Goal: Task Accomplishment & Management: Use online tool/utility

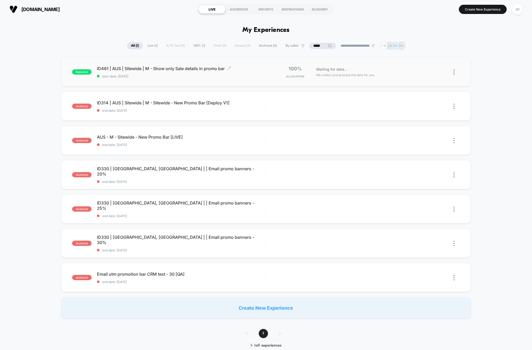
click at [183, 75] on span "start date: [DATE]" at bounding box center [181, 76] width 169 height 4
click at [30, 102] on div "published ID461 | AUS | Sitewide | M - Show only Sale details in promo bar star…" at bounding box center [266, 188] width 532 height 261
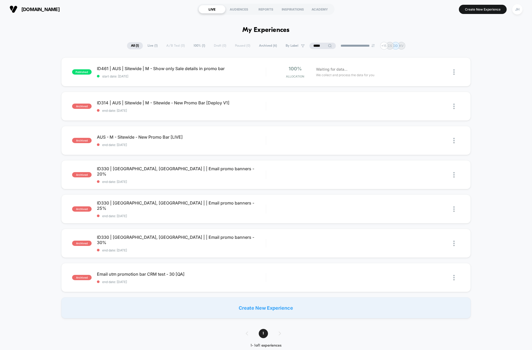
click at [30, 102] on div "published ID461 | AUS | Sitewide | M - Show only Sale details in promo bar star…" at bounding box center [266, 188] width 532 height 261
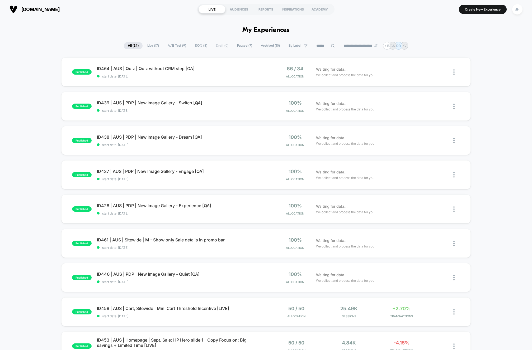
click at [30, 104] on div "published ID464 | AUS | Quiz | Quiz without CRM step [QA] start date: [DATE] 66…" at bounding box center [266, 274] width 532 height 433
click at [28, 103] on div "published ID464 | AUS | Quiz | Quiz without CRM step [QA] start date: [DATE] 66…" at bounding box center [266, 274] width 532 height 433
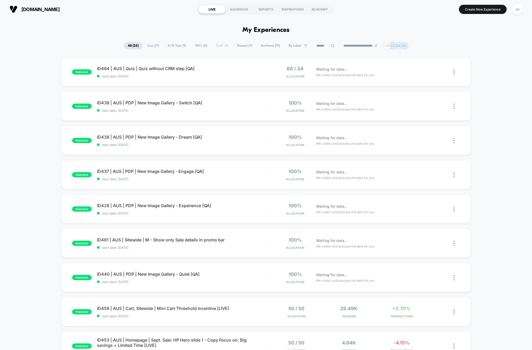
click at [28, 103] on div "published ID464 | AUS | Quiz | Quiz without CRM step [QA] start date: [DATE] 66…" at bounding box center [266, 274] width 532 height 433
click at [29, 103] on div "published ID464 | AUS | Quiz | Quiz without CRM step [QA] start date: [DATE] 66…" at bounding box center [266, 274] width 532 height 433
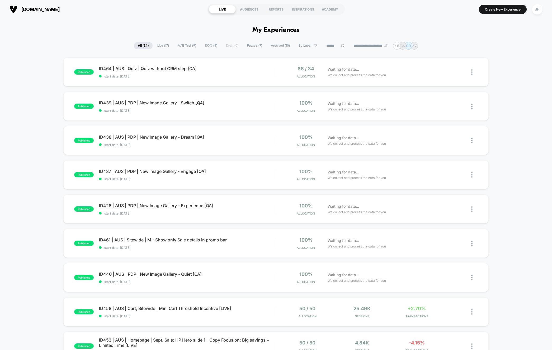
click at [517, 49] on div "**********" at bounding box center [276, 46] width 552 height 8
click at [531, 9] on div "JH" at bounding box center [537, 9] width 10 height 10
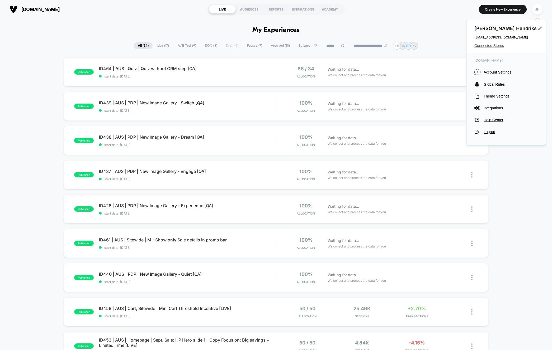
click at [497, 47] on span "Connected Stores" at bounding box center [506, 46] width 64 height 4
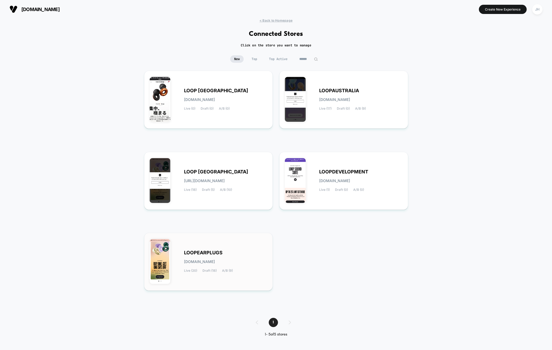
click at [212, 253] on span "LOOPEARPLUGS" at bounding box center [203, 253] width 39 height 4
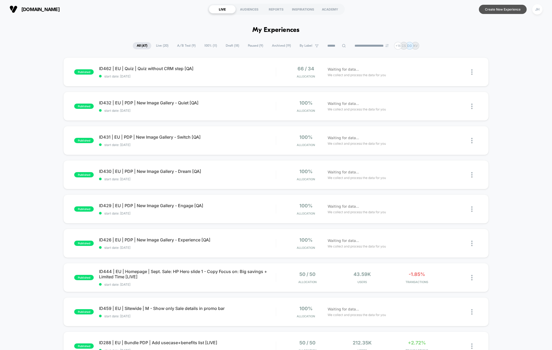
click at [501, 10] on button "Create New Experience" at bounding box center [503, 9] width 48 height 9
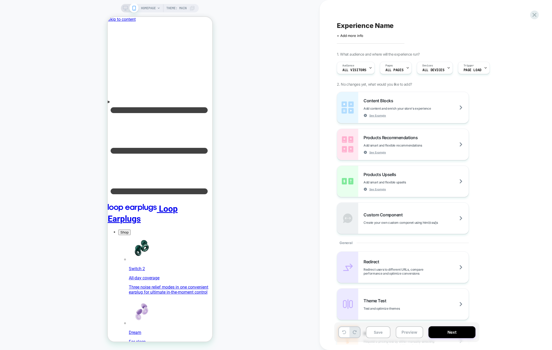
click at [154, 8] on span "HOMEPAGE" at bounding box center [148, 8] width 15 height 8
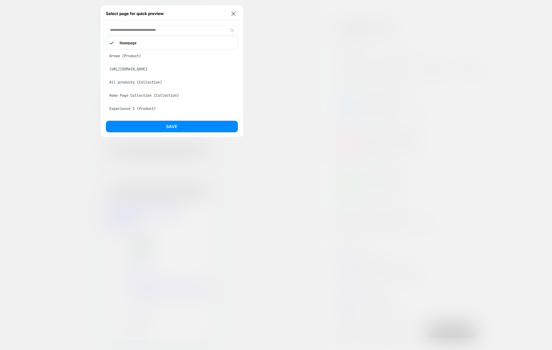
scroll to position [3, 0]
click at [147, 77] on div "All products (Collection)" at bounding box center [172, 82] width 132 height 10
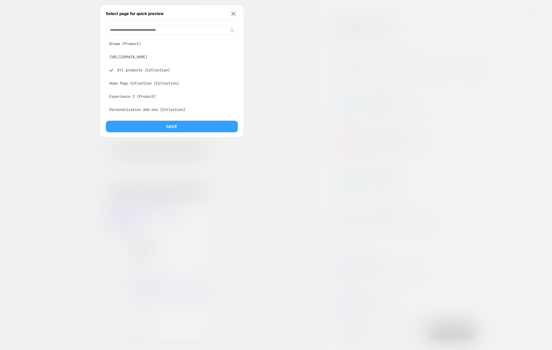
click at [187, 127] on button "Save" at bounding box center [172, 127] width 132 height 12
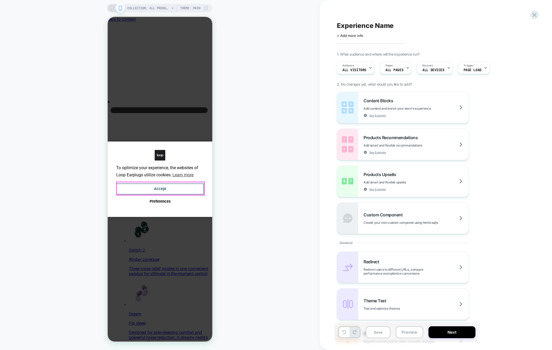
click at [160, 186] on button "Accept" at bounding box center [160, 189] width 88 height 11
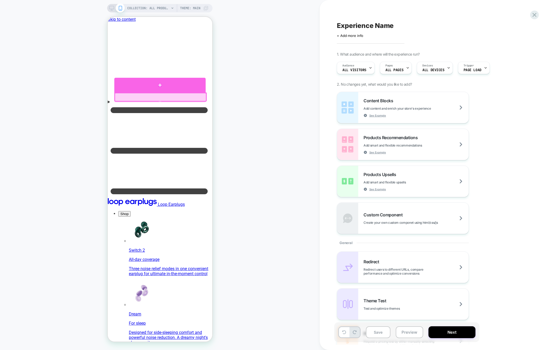
click at [159, 89] on div at bounding box center [159, 85] width 91 height 15
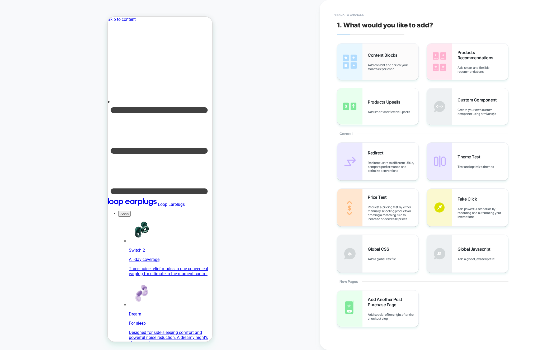
click at [372, 58] on div "Content Blocks Add content and enrich your store's experience" at bounding box center [392, 61] width 51 height 18
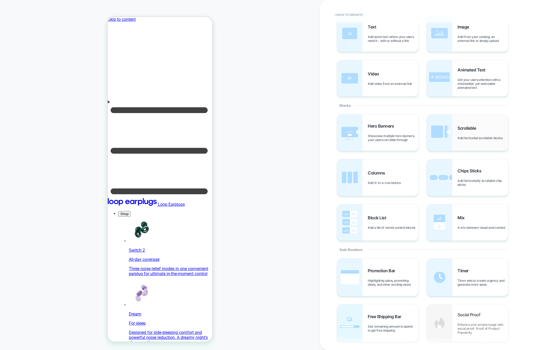
scroll to position [58, 0]
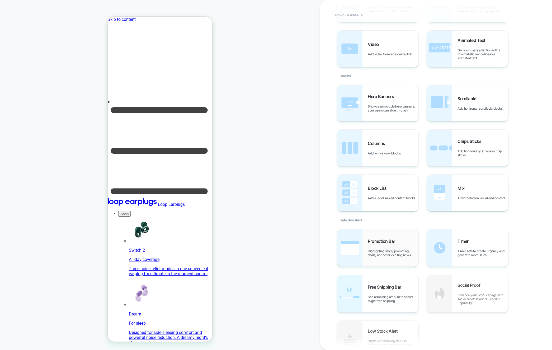
click at [382, 238] on div "Promotion Bar Highlighting sales, promoting deals, and other exciting news" at bounding box center [377, 247] width 81 height 37
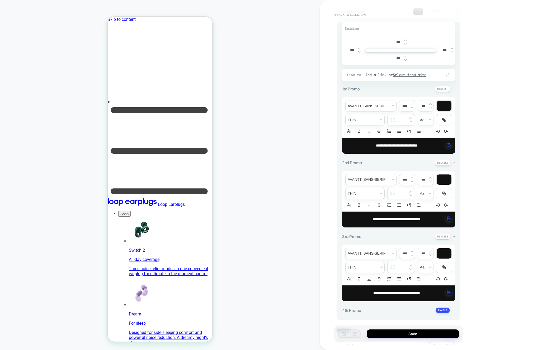
scroll to position [117, 0]
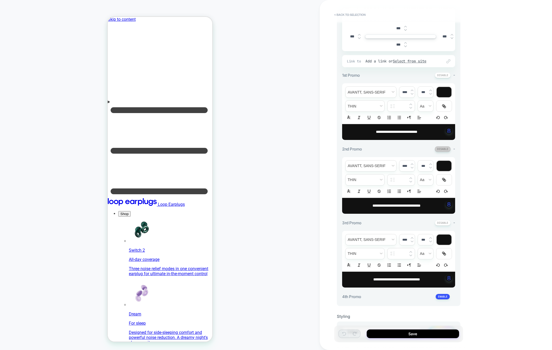
click at [438, 146] on button at bounding box center [442, 149] width 16 height 6
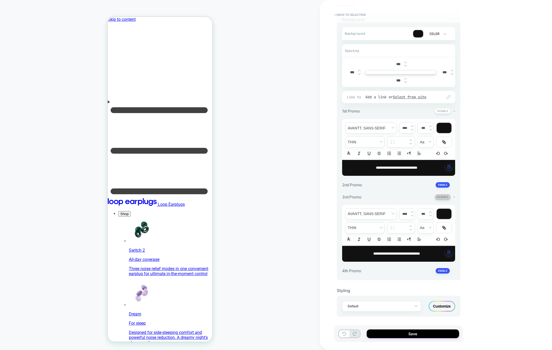
click at [441, 196] on button at bounding box center [442, 197] width 16 height 6
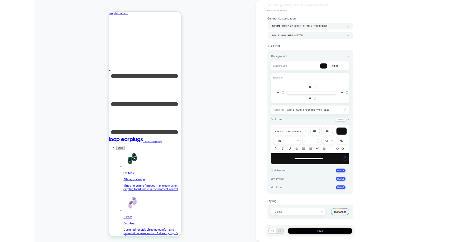
scroll to position [12, 0]
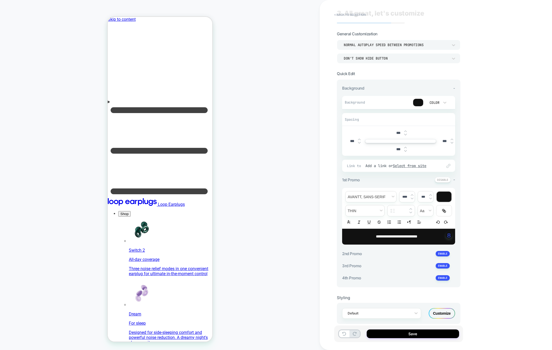
click at [423, 196] on input "***" at bounding box center [423, 197] width 11 height 4
click at [429, 194] on img at bounding box center [430, 195] width 3 height 2
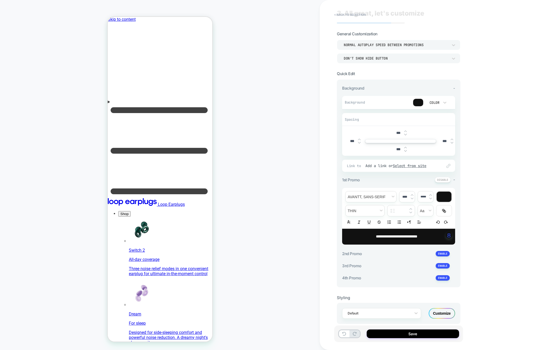
click at [429, 194] on img at bounding box center [430, 195] width 3 height 2
click at [422, 196] on input "*****" at bounding box center [423, 197] width 11 height 4
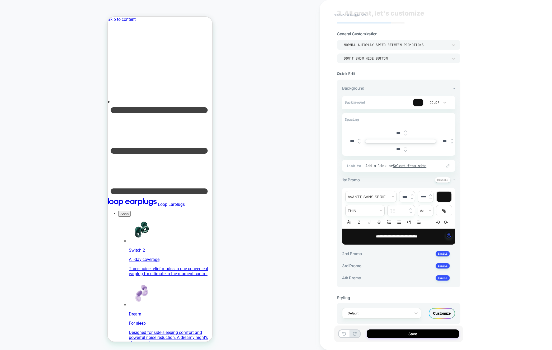
type input "***"
click at [422, 196] on input "***" at bounding box center [423, 197] width 11 height 4
click at [472, 190] on div "**********" at bounding box center [435, 175] width 232 height 350
click at [346, 16] on button "< Back to selection" at bounding box center [349, 15] width 37 height 8
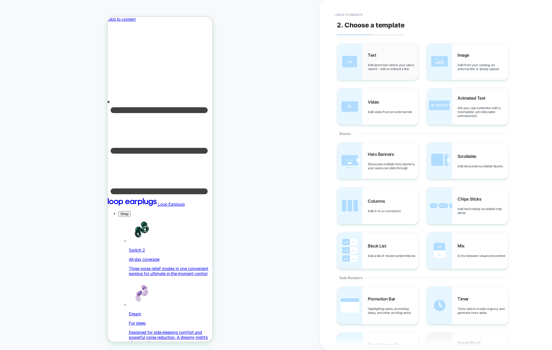
click at [384, 55] on div "Text Add some text where your users need it - with or without a link" at bounding box center [392, 61] width 51 height 18
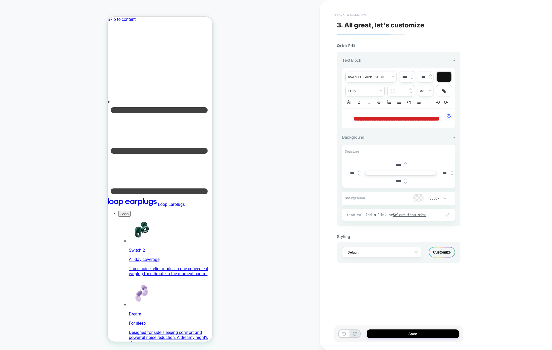
click at [347, 12] on button "< Back to selection" at bounding box center [349, 15] width 37 height 8
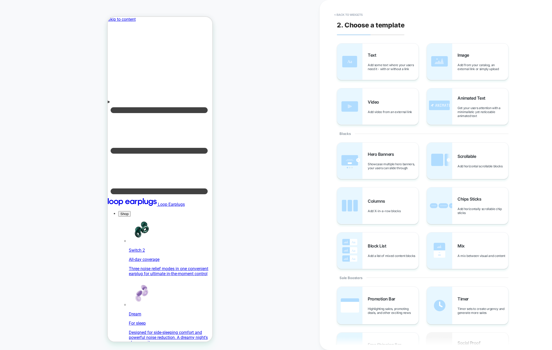
click at [263, 100] on div "COLLECTION: All products (Category) COLLECTION: All products (Category) Theme: …" at bounding box center [159, 175] width 319 height 340
